Goal: Task Accomplishment & Management: Manage account settings

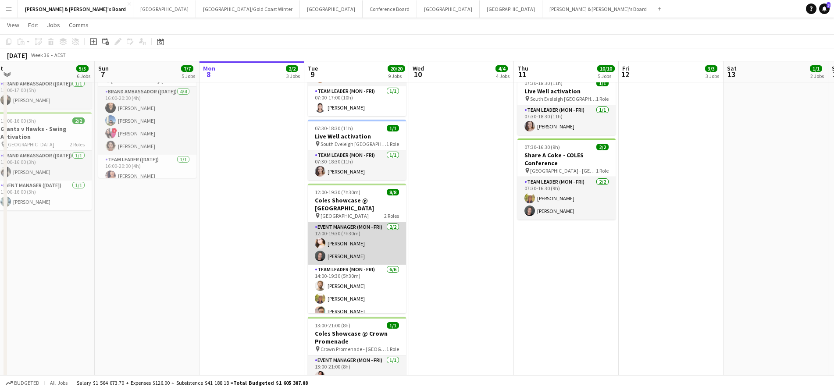
click at [364, 243] on app-card-role "Event Manager (Mon - Fri) [DATE] 12:00-19:30 (7h30m) [PERSON_NAME] [PERSON_NAME]" at bounding box center [357, 243] width 98 height 43
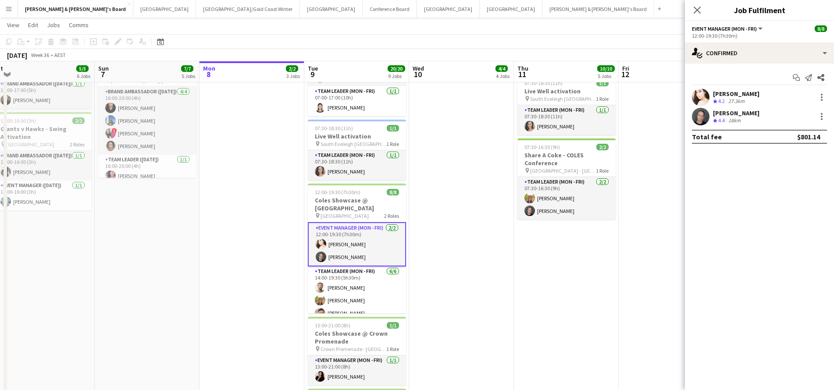
click at [644, 93] on div "[PERSON_NAME]" at bounding box center [736, 94] width 47 height 8
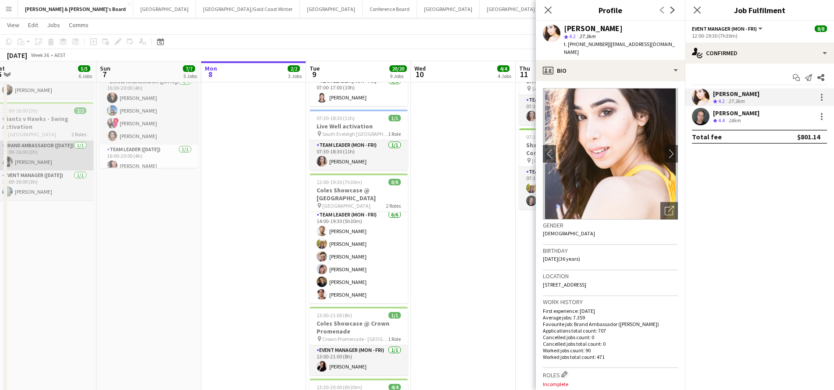
scroll to position [47, 0]
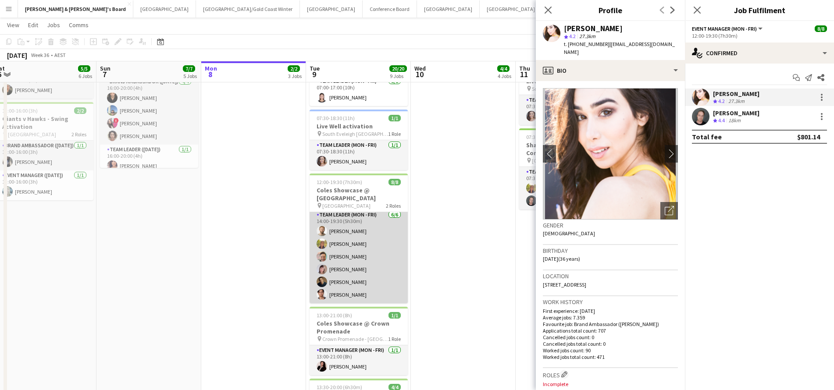
click at [347, 295] on app-card-role "Team Leader (Mon - Fri) [DATE] 14:00-19:30 (5h30m) [PERSON_NAME] [PERSON_NAME] …" at bounding box center [359, 256] width 98 height 93
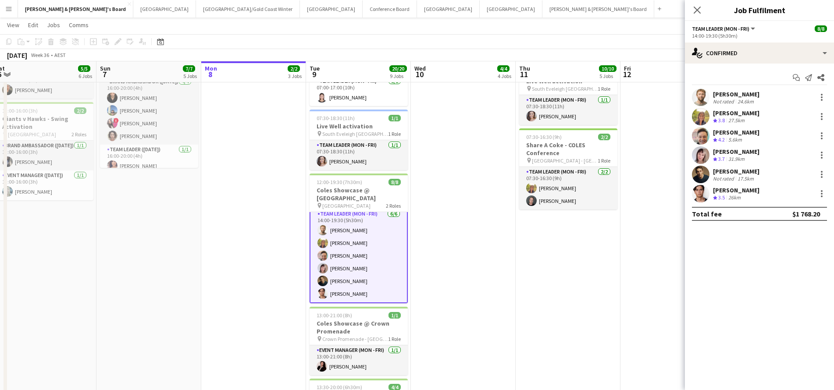
click at [644, 196] on div "26km" at bounding box center [735, 197] width 16 height 7
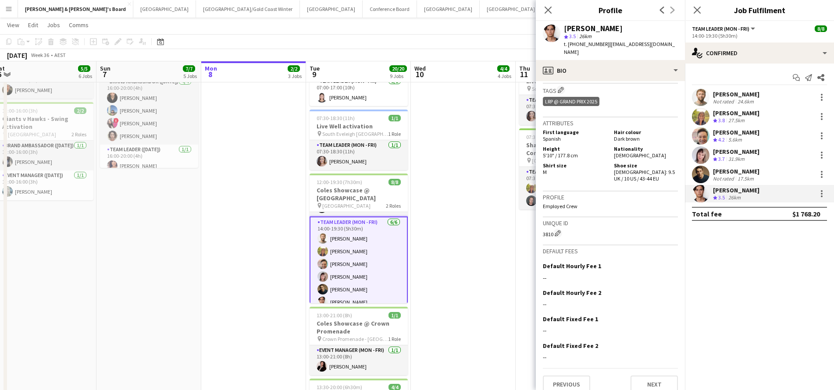
scroll to position [45, 0]
click at [644, 98] on div "Not rated" at bounding box center [724, 101] width 23 height 7
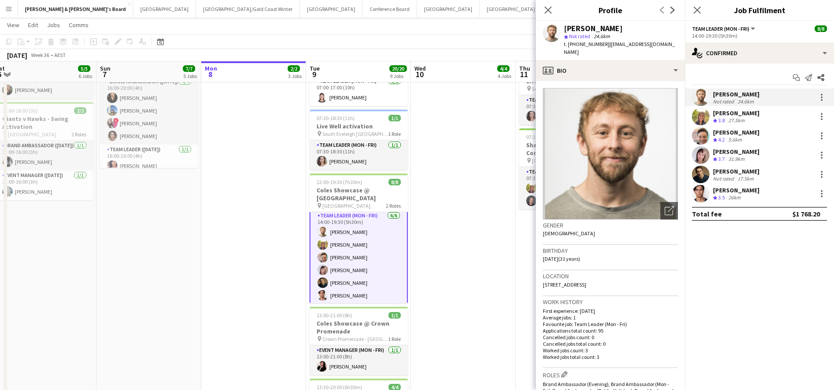
drag, startPoint x: 604, startPoint y: 45, endPoint x: 625, endPoint y: 57, distance: 24.2
click at [626, 57] on div "[PERSON_NAME] star Not rated 24.6km t. [PHONE_NUMBER] | [EMAIL_ADDRESS][DOMAIN_…" at bounding box center [610, 40] width 149 height 39
copy span "[EMAIL_ADDRESS][DOMAIN_NAME]"
click at [644, 177] on div "17.5km" at bounding box center [746, 178] width 20 height 7
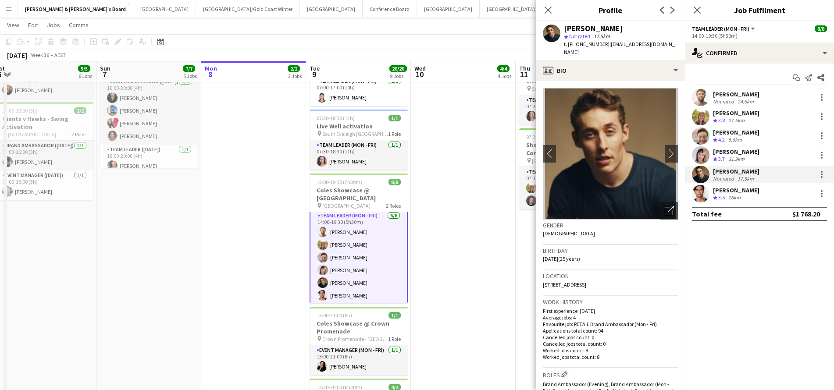
drag, startPoint x: 604, startPoint y: 43, endPoint x: 619, endPoint y: 50, distance: 17.1
click at [619, 50] on div "t. [PHONE_NUMBER] | [EMAIL_ADDRESS][DOMAIN_NAME]" at bounding box center [621, 48] width 114 height 16
copy span "[EMAIL_ADDRESS][DOMAIN_NAME]"
click at [644, 193] on div "[PERSON_NAME]" at bounding box center [736, 190] width 47 height 8
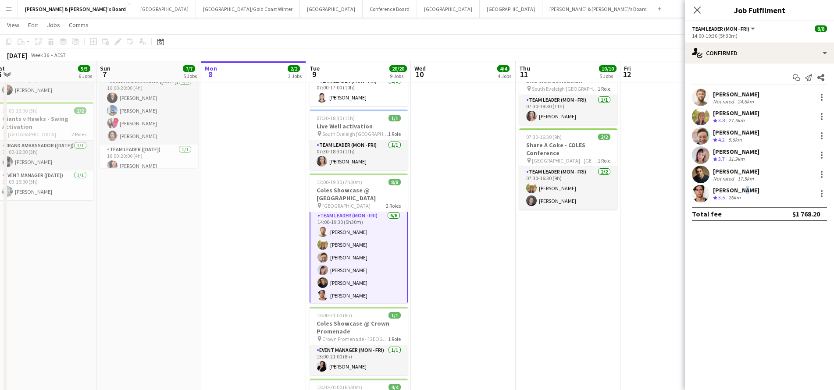
click at [644, 193] on div "[PERSON_NAME]" at bounding box center [736, 190] width 47 height 8
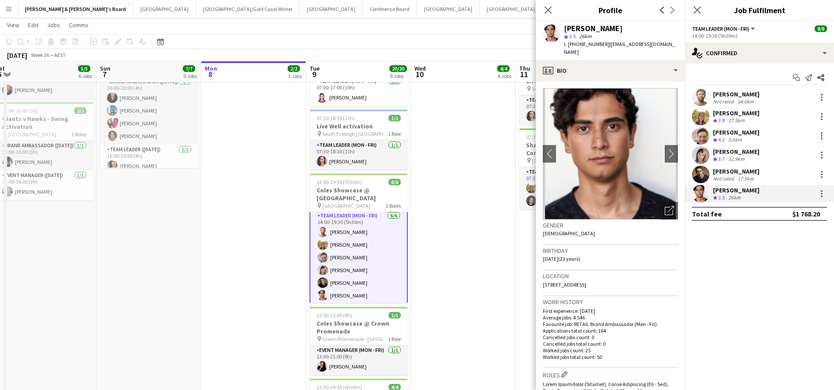
drag, startPoint x: 604, startPoint y: 44, endPoint x: 673, endPoint y: 45, distance: 68.9
click at [644, 45] on div "[PERSON_NAME] star 3.5 26km t. [PHONE_NUMBER] | [EMAIL_ADDRESS][DOMAIN_NAME]" at bounding box center [610, 40] width 149 height 39
copy span "[EMAIL_ADDRESS][DOMAIN_NAME]"
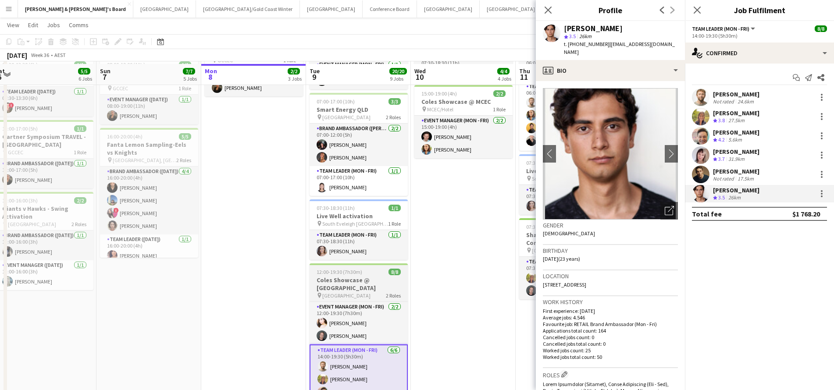
scroll to position [108, 0]
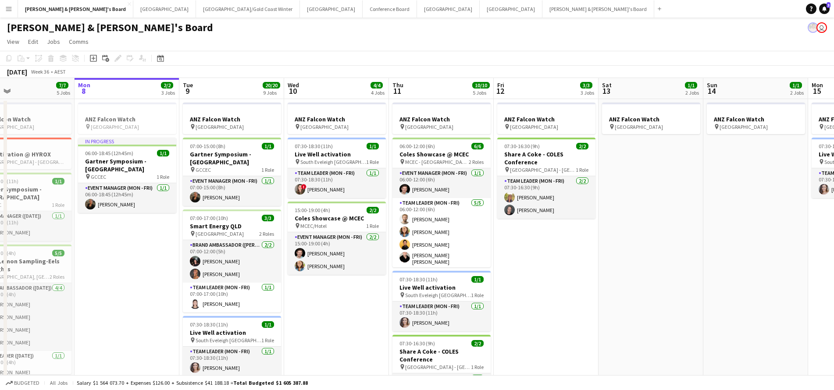
scroll to position [0, 0]
click at [196, 10] on button "[GEOGRAPHIC_DATA]/[GEOGRAPHIC_DATA] Winter Close" at bounding box center [248, 8] width 104 height 17
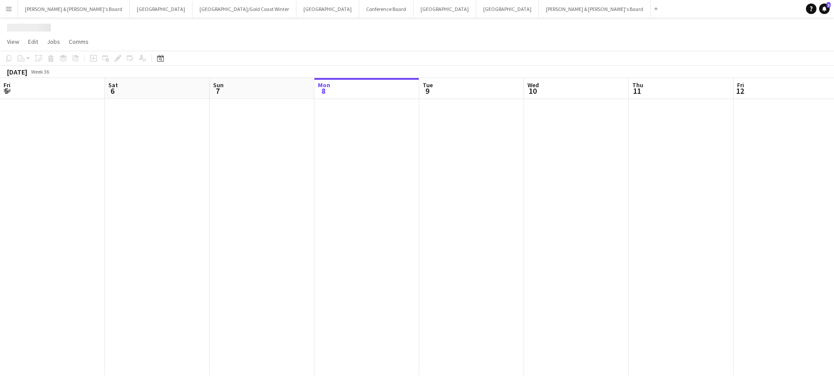
click at [193, 10] on button "[GEOGRAPHIC_DATA]/[GEOGRAPHIC_DATA] Winter Close" at bounding box center [245, 8] width 104 height 17
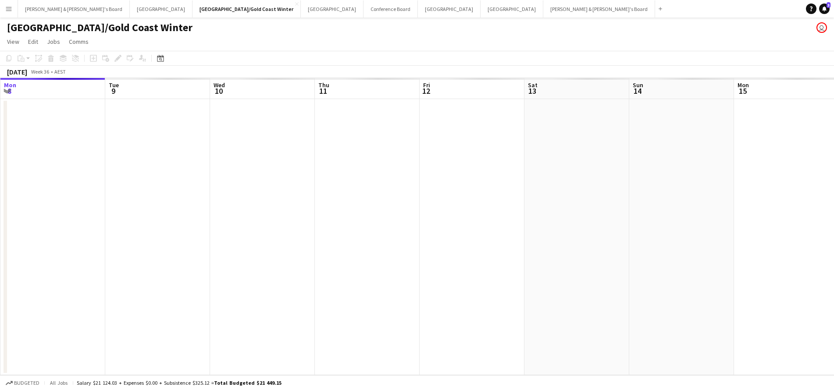
scroll to position [0, 314]
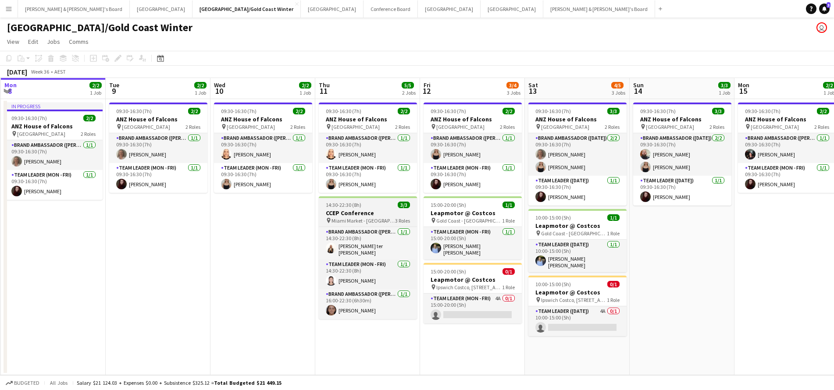
click at [365, 213] on h3 "CCEP Conference" at bounding box center [368, 213] width 98 height 8
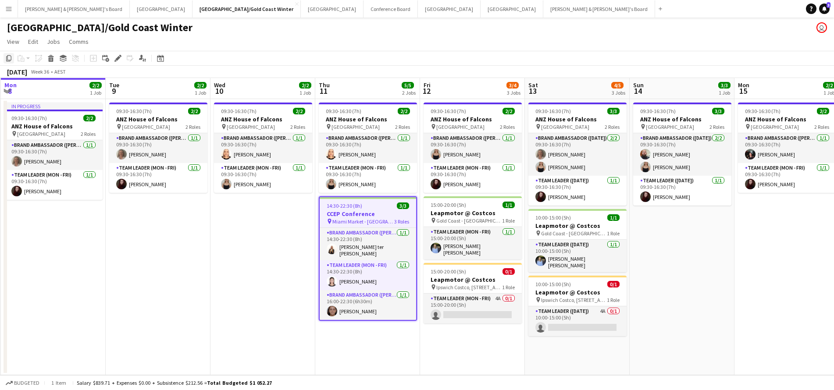
click at [7, 57] on icon "Copy" at bounding box center [8, 58] width 7 height 7
click at [59, 7] on button "[PERSON_NAME] & [PERSON_NAME]'s Board Close" at bounding box center [74, 8] width 112 height 17
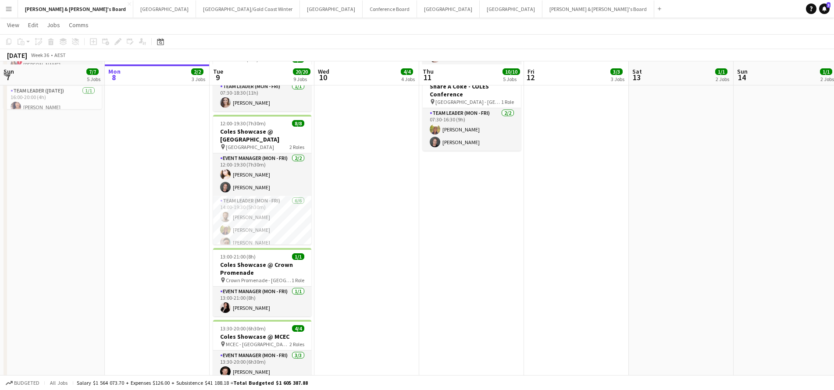
scroll to position [271, 0]
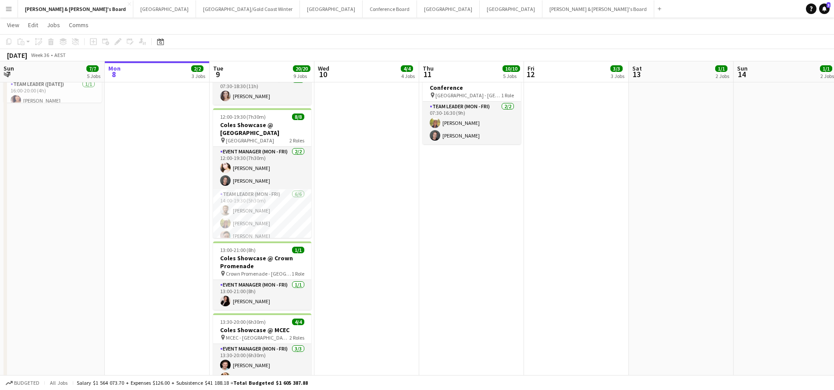
click at [477, 233] on app-date-cell "ANZ Falcon Watch pin [GEOGRAPHIC_DATA] 06:00-12:00 (6h) 6/6 Coles Showcase @ MC…" at bounding box center [471, 179] width 105 height 704
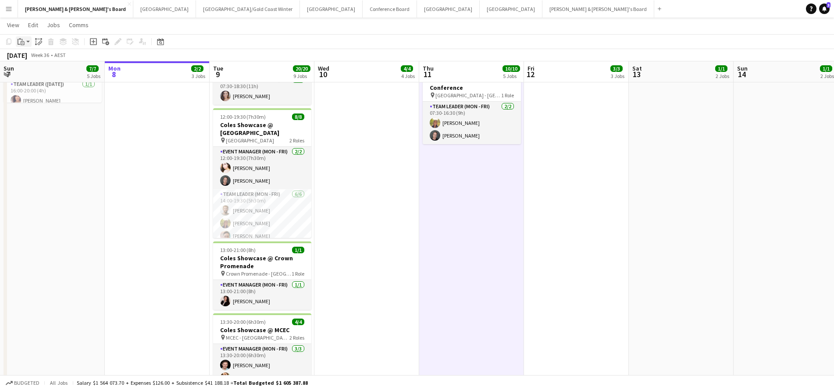
click at [21, 44] on icon "Paste" at bounding box center [21, 41] width 7 height 7
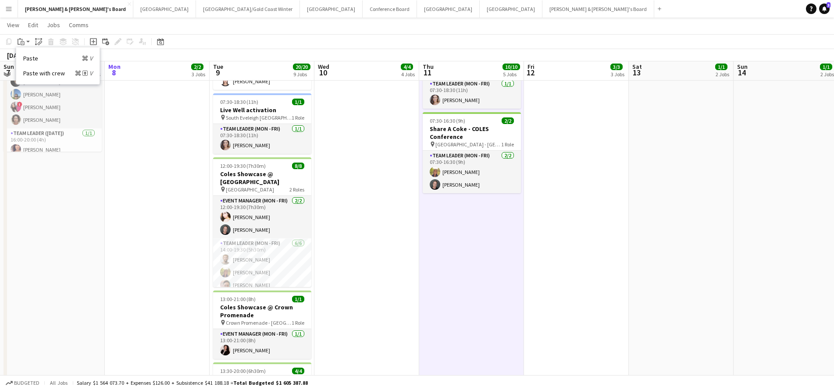
scroll to position [224, 0]
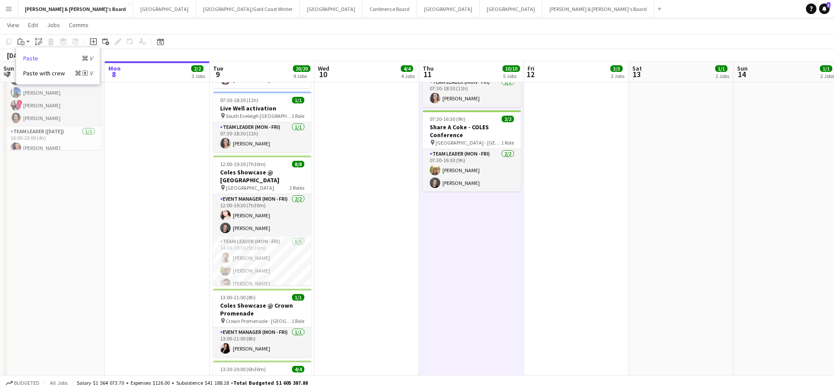
click at [32, 56] on link "Paste Command V" at bounding box center [57, 58] width 69 height 8
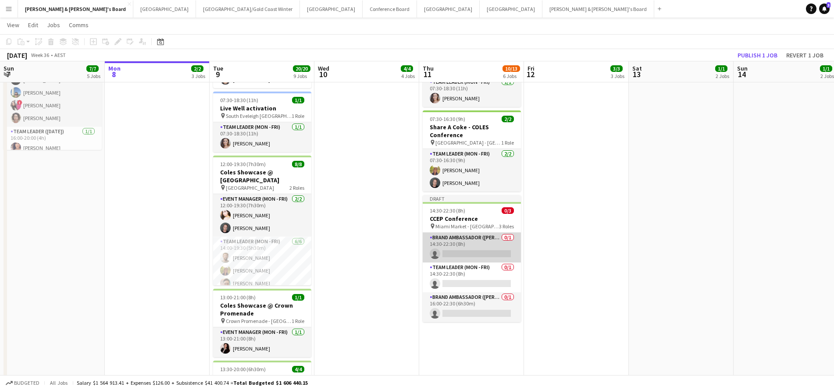
click at [476, 246] on app-card-role "Brand Ambassador (Mon - Fri) 0/1 14:30-22:30 (8h) single-neutral-actions" at bounding box center [472, 248] width 98 height 30
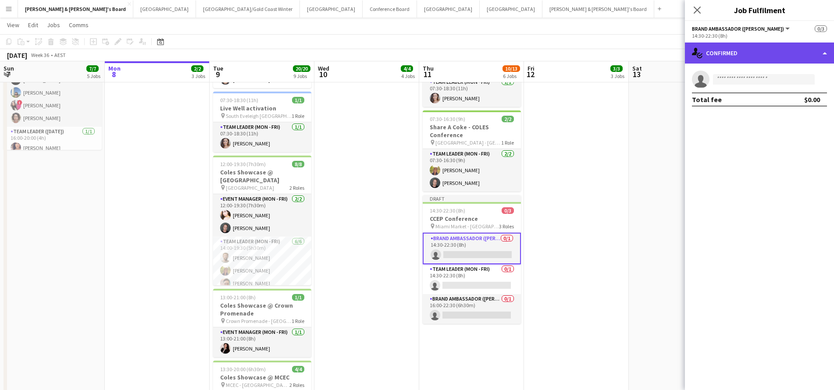
click at [644, 50] on div "single-neutral-actions-check-2 Confirmed" at bounding box center [759, 53] width 149 height 21
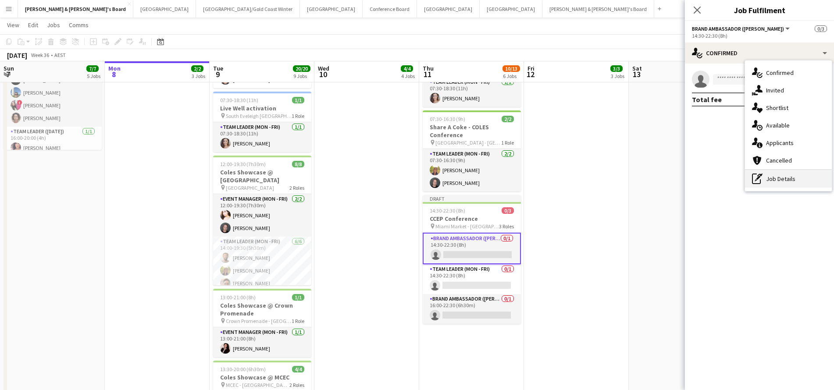
click at [644, 175] on div "pen-write Job Details" at bounding box center [788, 179] width 87 height 18
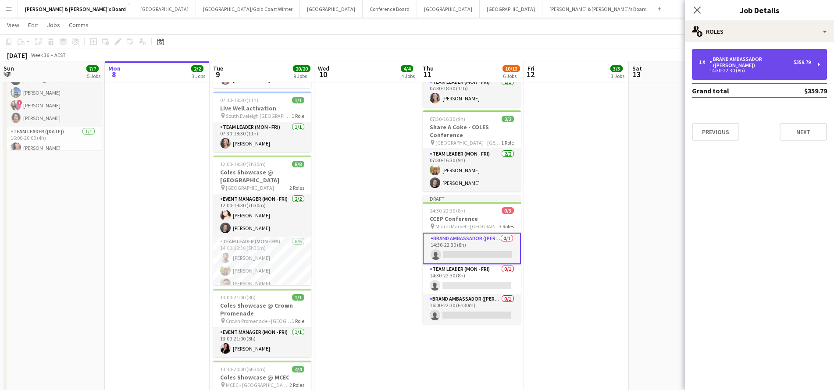
click at [644, 73] on div "1 x Brand Ambassador (Mon - Fri) $359.79 14:30-22:30 (8h)" at bounding box center [759, 64] width 135 height 31
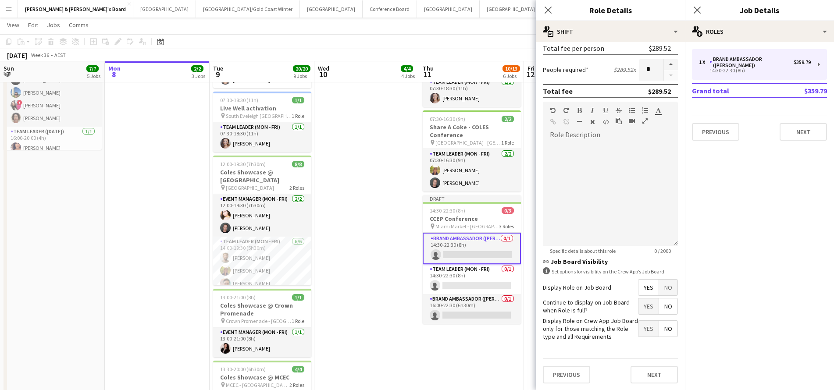
click at [644, 285] on span "No" at bounding box center [668, 288] width 18 height 16
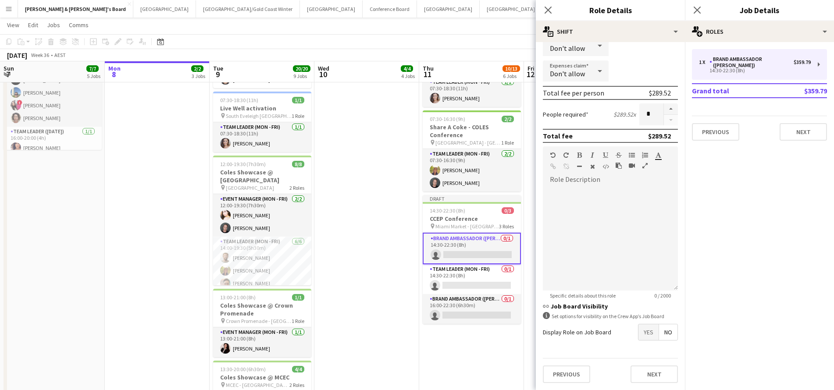
scroll to position [159, 0]
click at [473, 270] on app-card-role "Team Leader (Mon - Fri) 0/1 14:30-22:30 (8h) single-neutral-actions" at bounding box center [472, 280] width 98 height 30
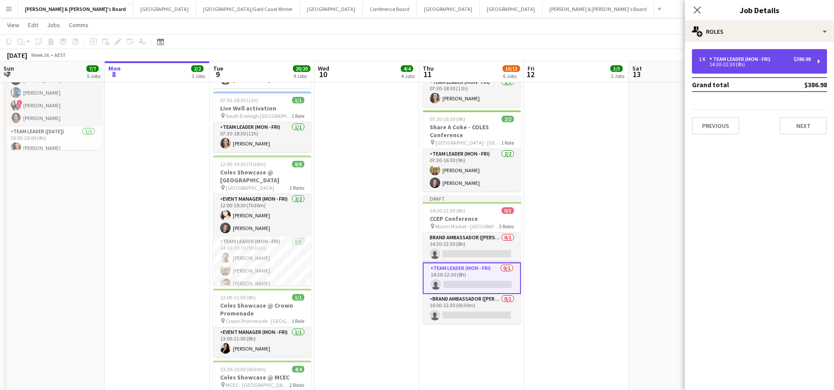
click at [644, 63] on div "14:30-22:30 (8h)" at bounding box center [755, 64] width 112 height 4
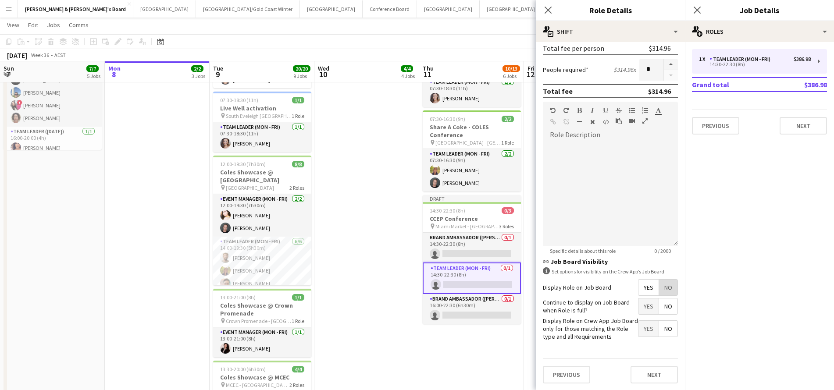
click at [644, 286] on span "No" at bounding box center [668, 288] width 18 height 16
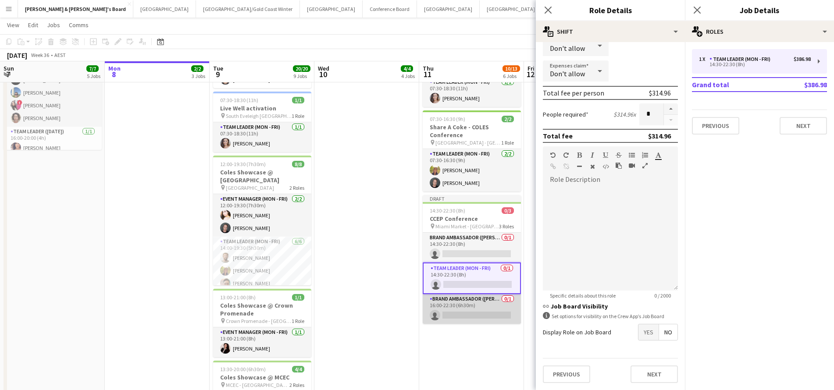
click at [475, 311] on app-card-role "Brand Ambassador (Mon - Fri) 0/1 16:00-22:30 (6h30m) single-neutral-actions" at bounding box center [472, 309] width 98 height 30
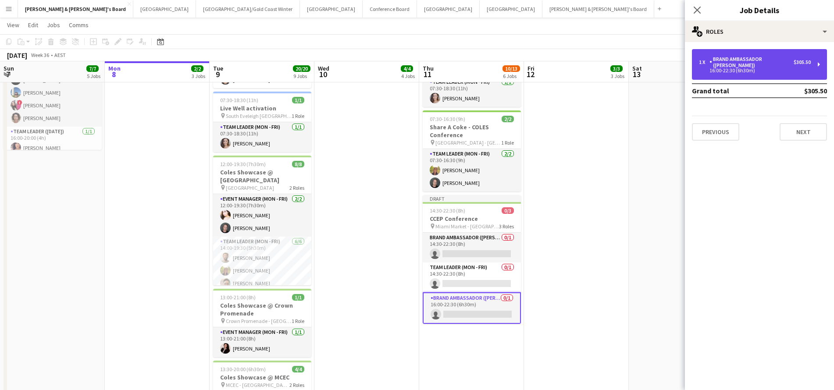
click at [644, 68] on div "1 x Brand Ambassador (Mon - Fri) $305.50 16:00-22:30 (6h30m)" at bounding box center [759, 64] width 135 height 31
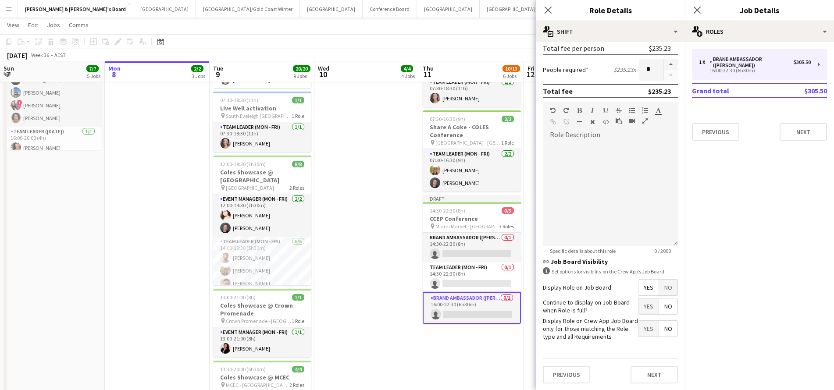
click at [644, 287] on span "No" at bounding box center [668, 288] width 18 height 16
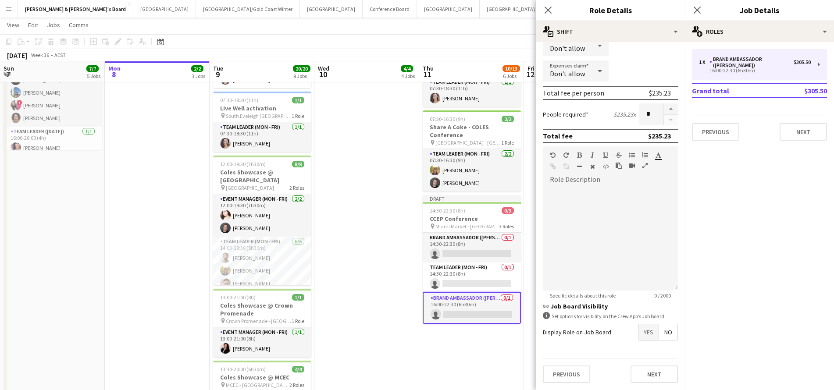
click at [472, 332] on app-date-cell "ANZ Falcon Watch pin [GEOGRAPHIC_DATA] 06:00-12:00 (6h) 6/6 Coles Showcase @ MC…" at bounding box center [471, 227] width 105 height 704
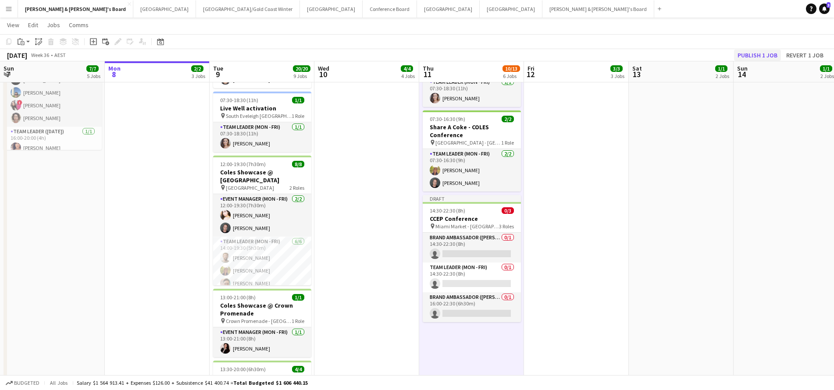
click at [644, 54] on button "Publish 1 job" at bounding box center [757, 55] width 47 height 11
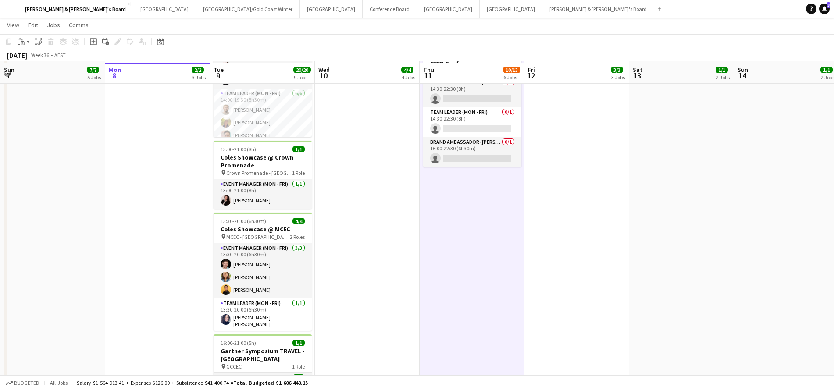
scroll to position [374, 0]
